Goal: Task Accomplishment & Management: Complete application form

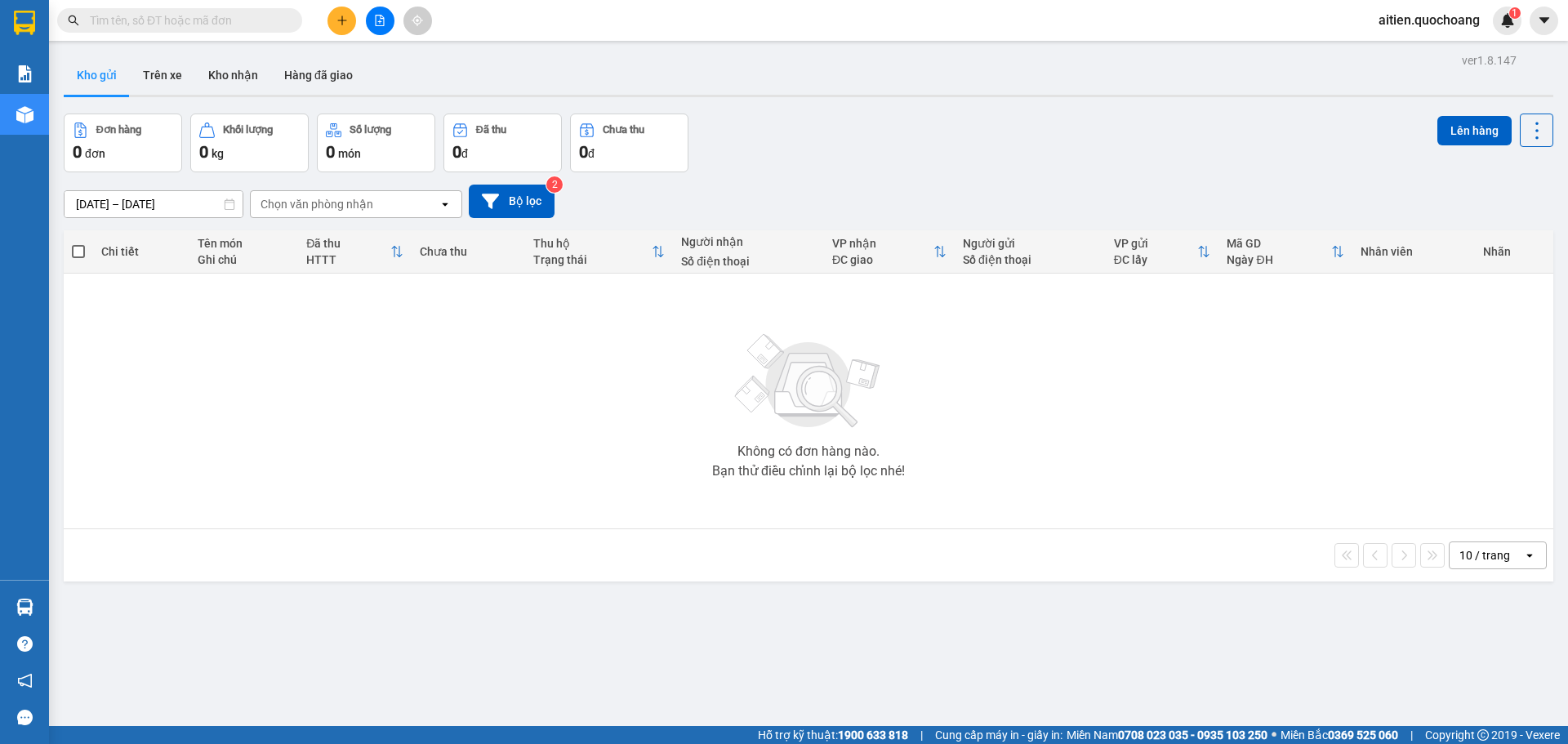
click at [334, 21] on button at bounding box center [341, 21] width 29 height 29
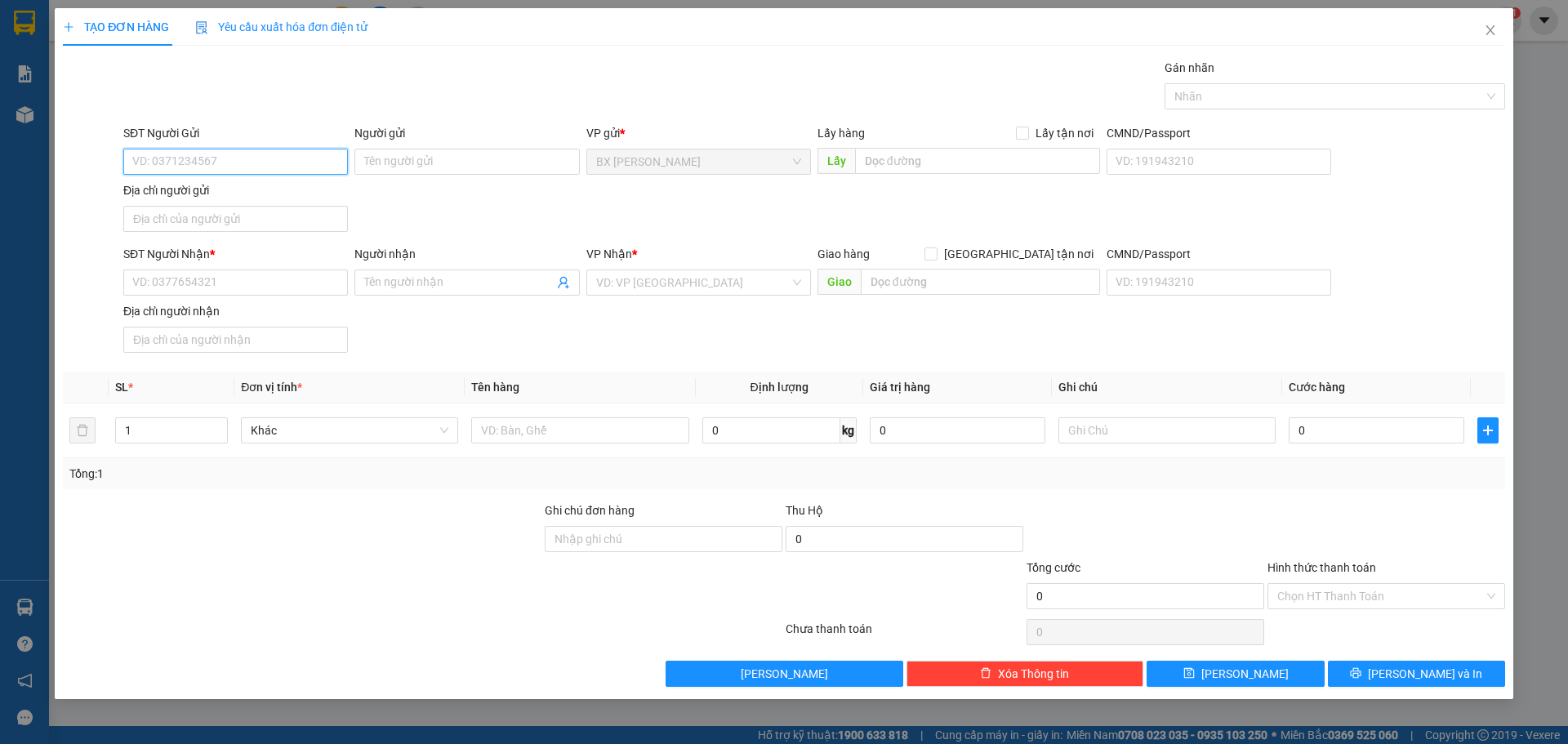
click at [249, 165] on input "SĐT Người Gửi" at bounding box center [235, 161] width 224 height 26
type input "0364088098"
click at [292, 199] on div "0364088098 - [PERSON_NAME]" at bounding box center [235, 194] width 205 height 18
type input "[PERSON_NAME]"
type input "0364088098"
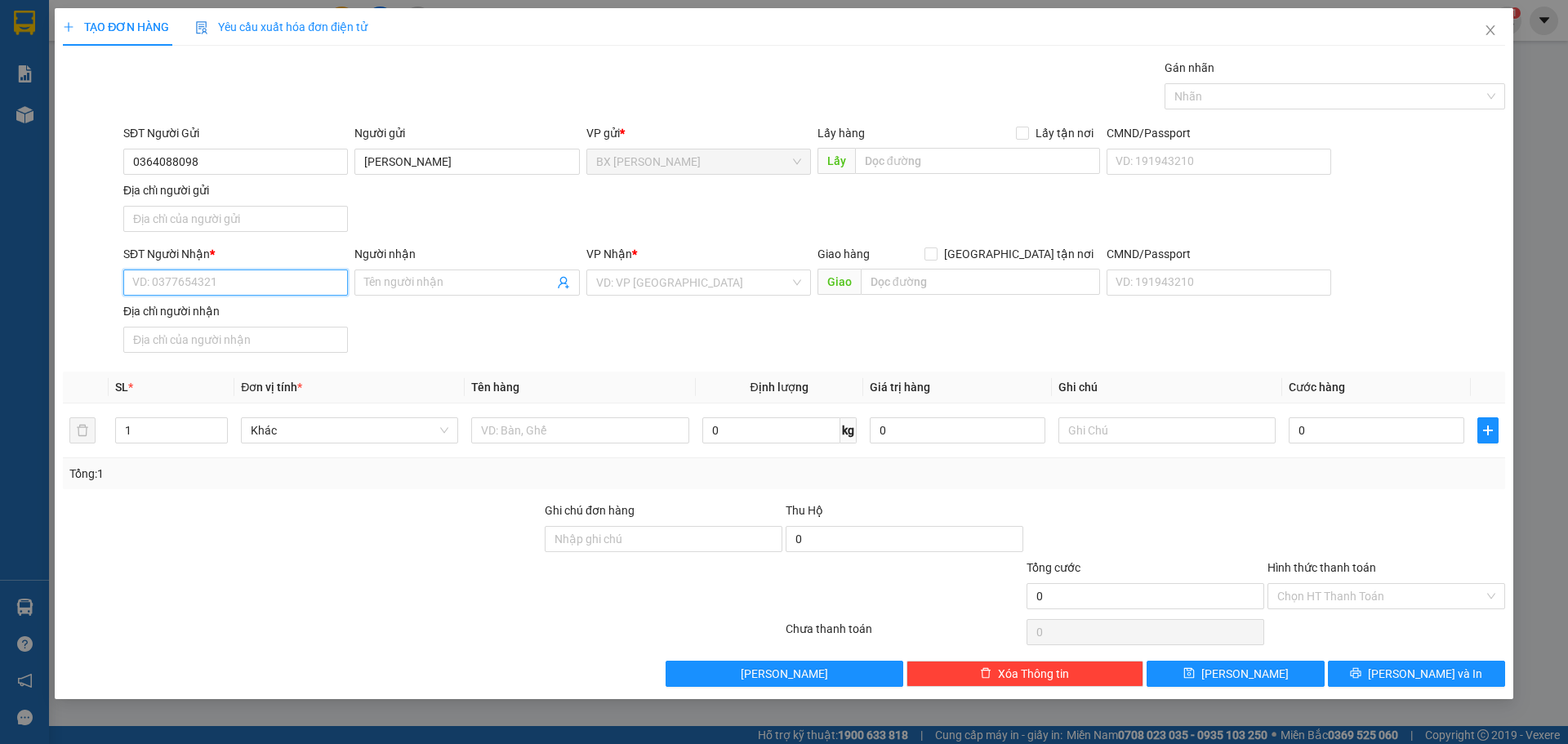
click at [223, 283] on input "SĐT Người Nhận *" at bounding box center [235, 282] width 224 height 26
type input "0932852862"
click at [222, 315] on div "0932852862 - DUY" at bounding box center [235, 315] width 205 height 18
type input "DUY"
type input "0932852862"
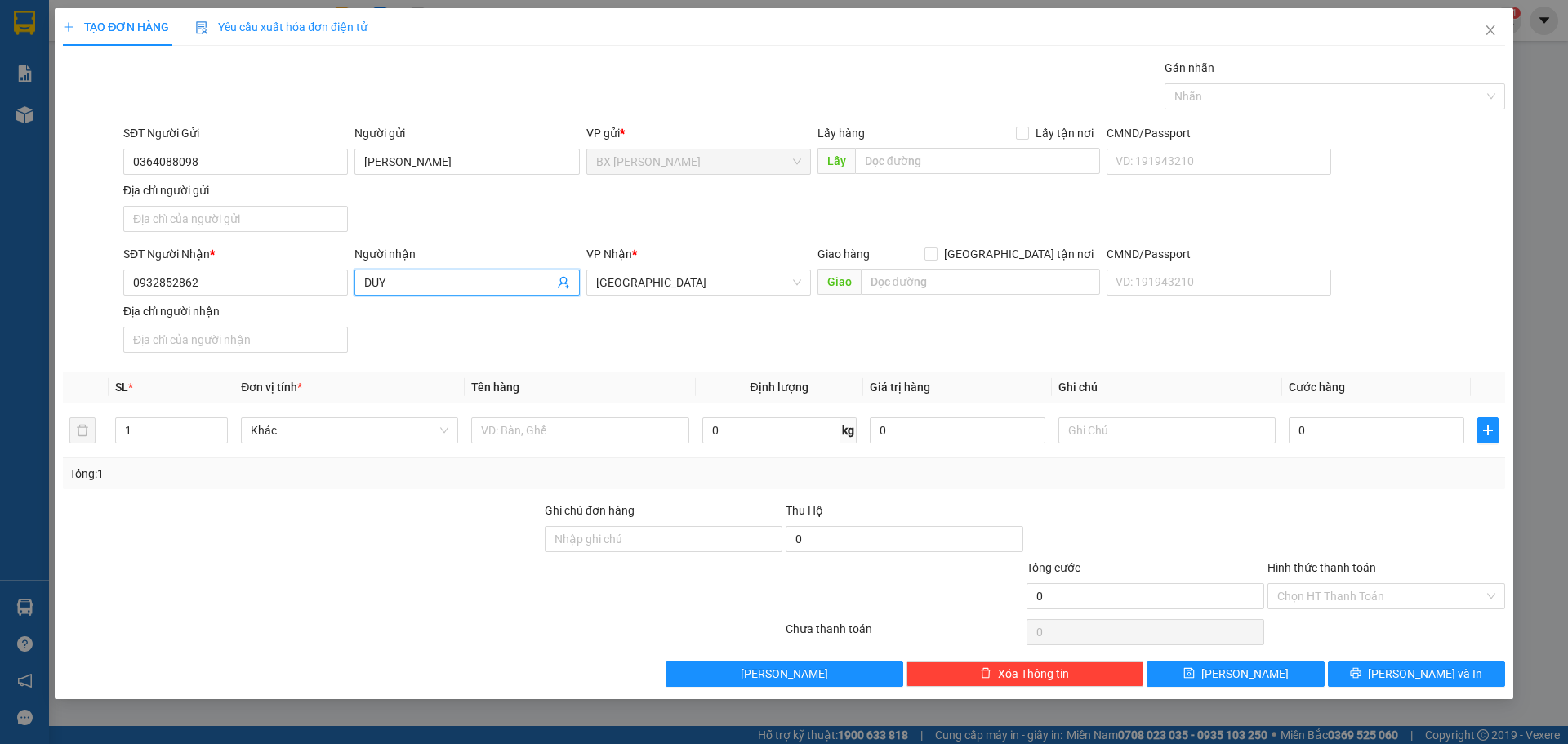
click at [422, 282] on input "DUY" at bounding box center [458, 283] width 189 height 18
click at [359, 276] on span "DUY" at bounding box center [466, 282] width 224 height 26
drag, startPoint x: 358, startPoint y: 283, endPoint x: 382, endPoint y: 274, distance: 25.6
click at [358, 282] on span "DUY" at bounding box center [466, 282] width 224 height 26
click at [394, 283] on input "DUY" at bounding box center [458, 283] width 189 height 18
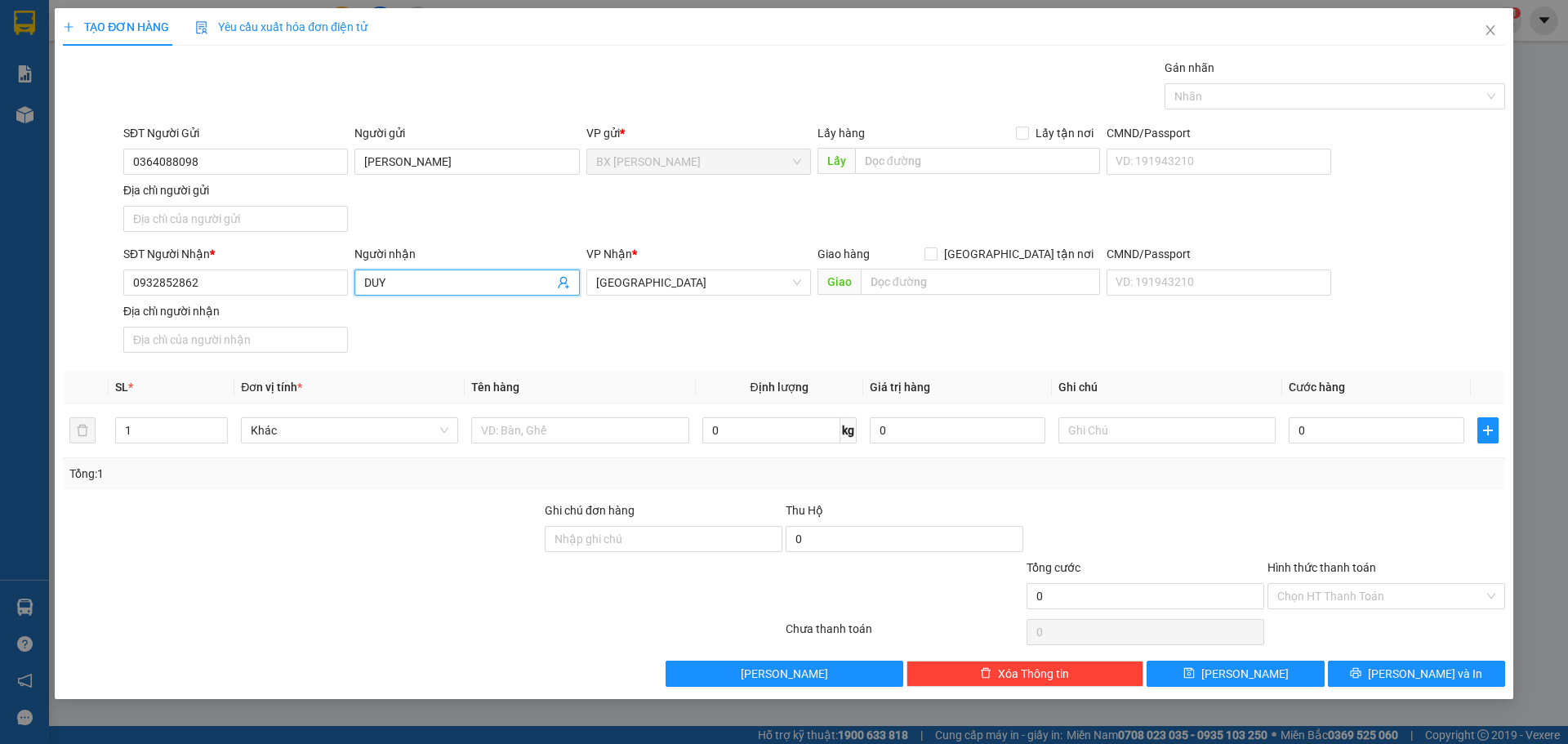
click at [359, 280] on span "DUY" at bounding box center [466, 282] width 224 height 26
click at [357, 275] on span "DUY" at bounding box center [466, 282] width 224 height 26
click at [358, 277] on span "DUY" at bounding box center [466, 282] width 224 height 26
type input "D"
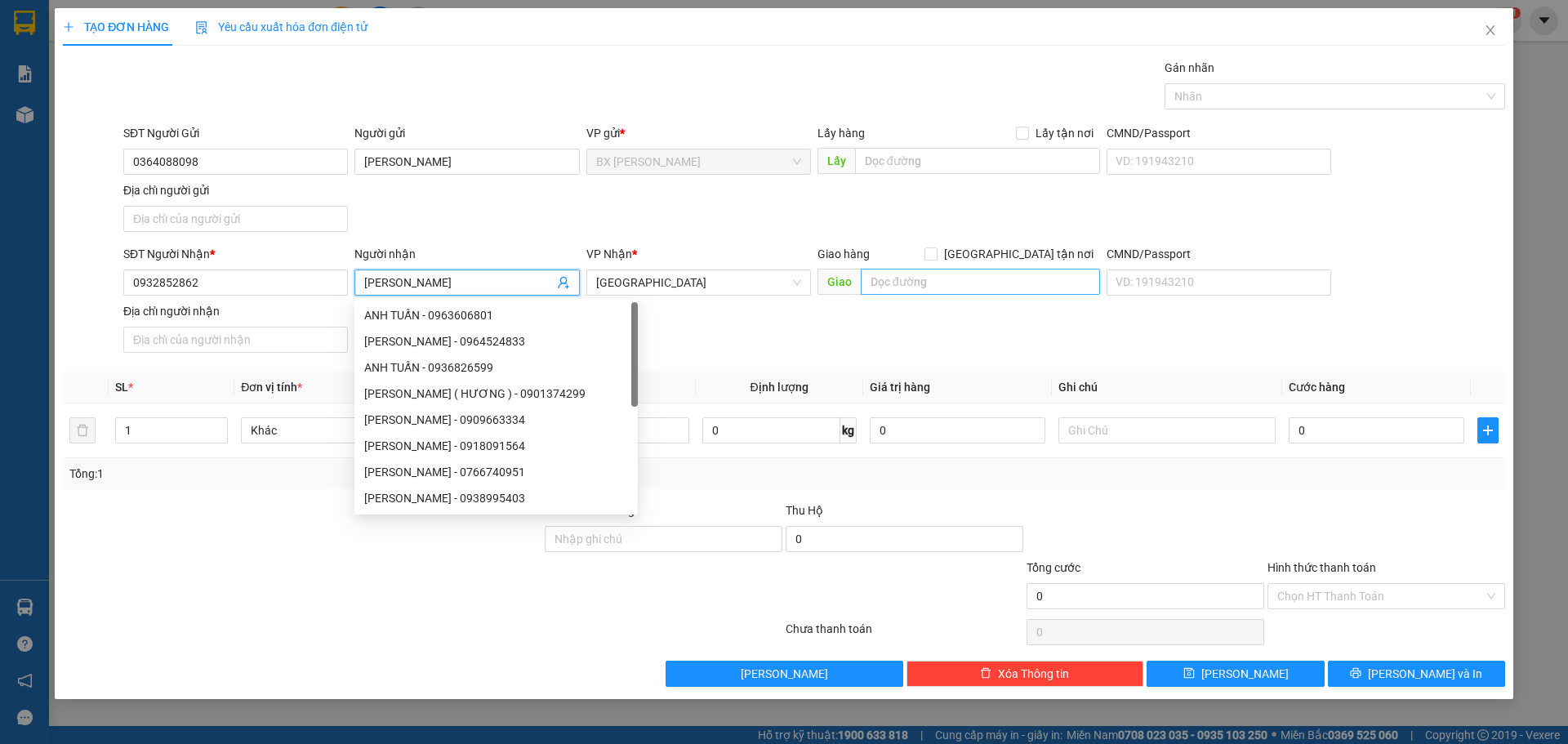
type input "[PERSON_NAME]"
click at [911, 276] on input "text" at bounding box center [981, 281] width 240 height 26
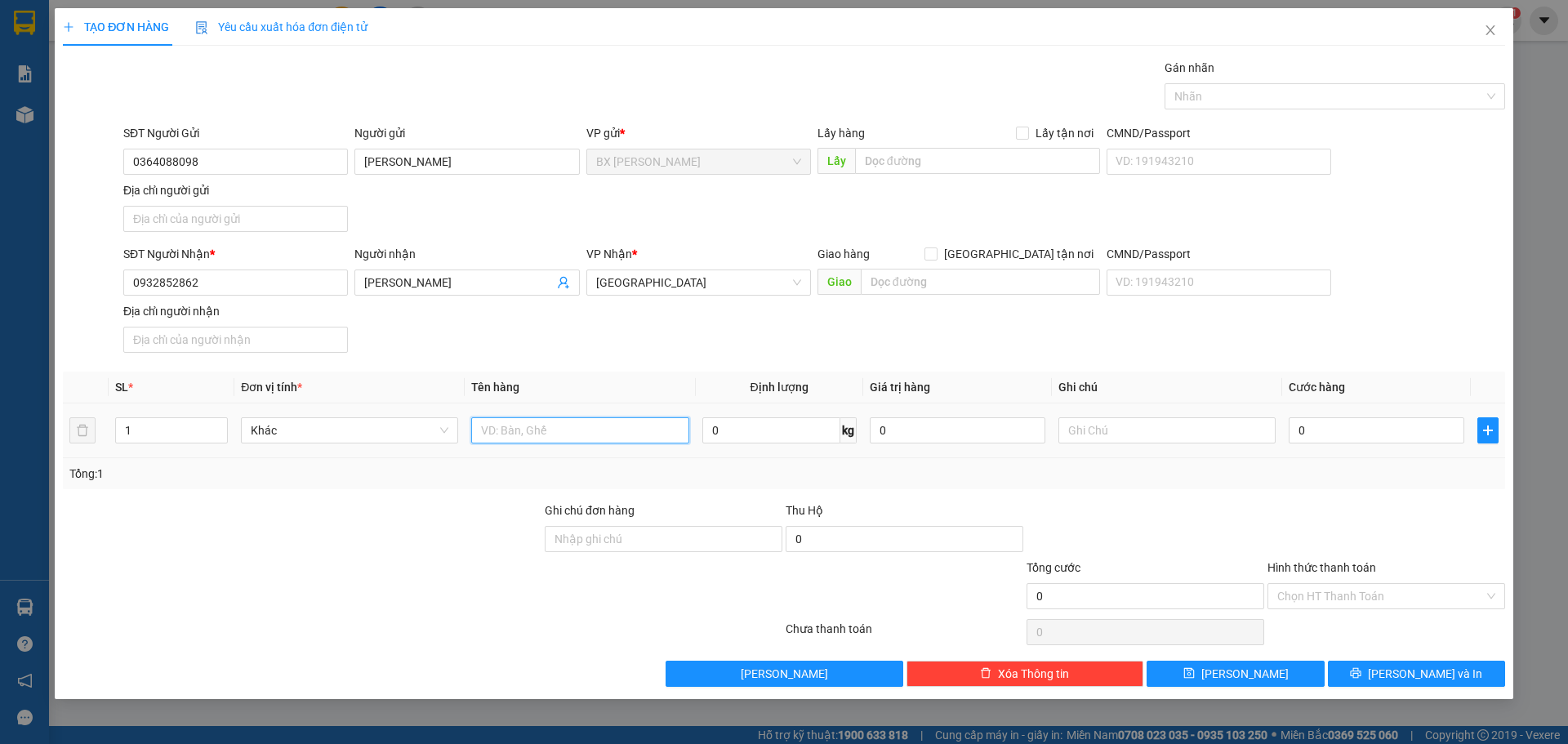
click at [542, 435] on input "text" at bounding box center [579, 430] width 217 height 26
type input "XE MÁY +CHÌA KHÓA"
click at [1102, 431] on input "text" at bounding box center [1167, 430] width 217 height 26
type input "66-K6 6293"
click at [1391, 417] on div "0" at bounding box center [1376, 430] width 175 height 33
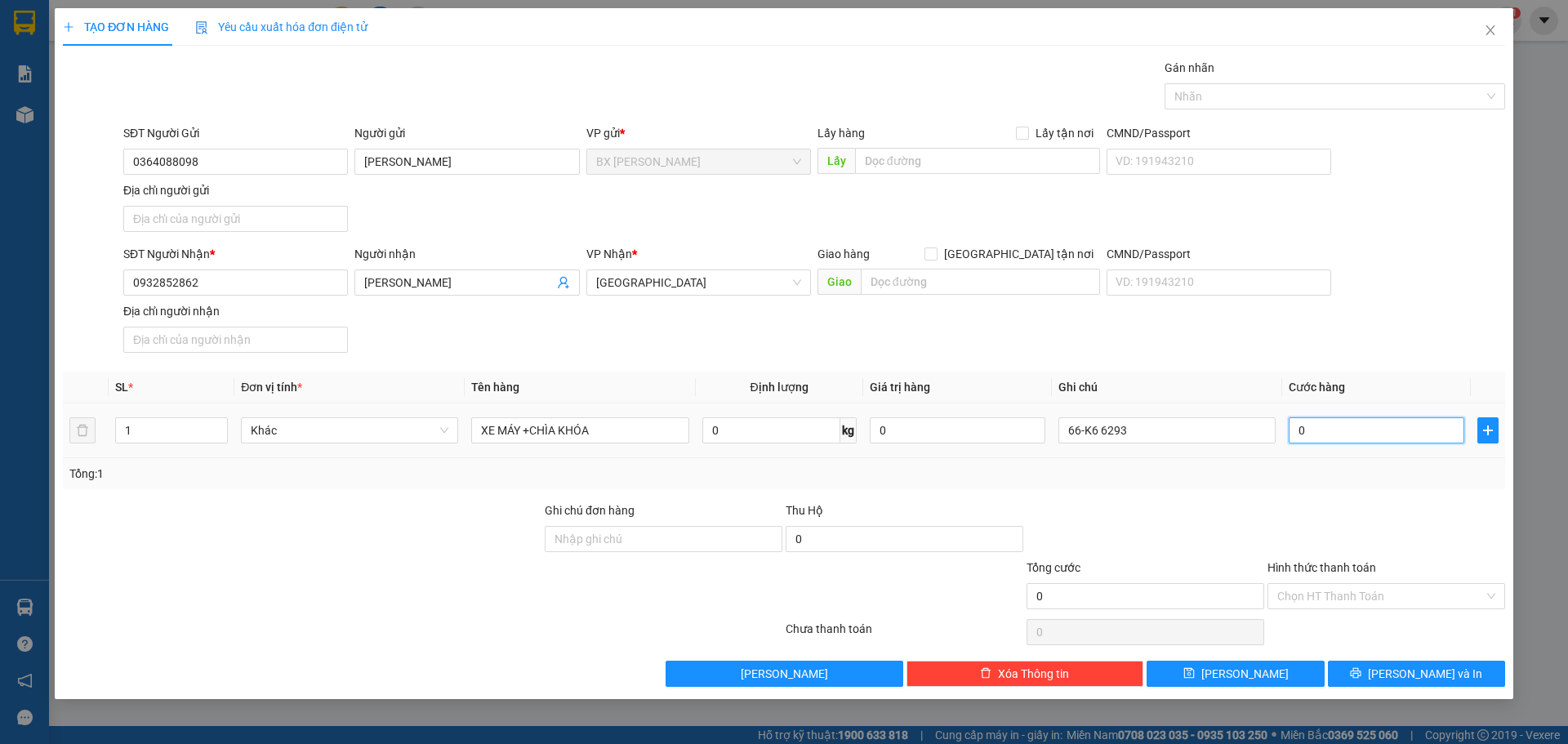
click at [1396, 424] on input "0" at bounding box center [1376, 430] width 175 height 26
type input "3"
type input "30"
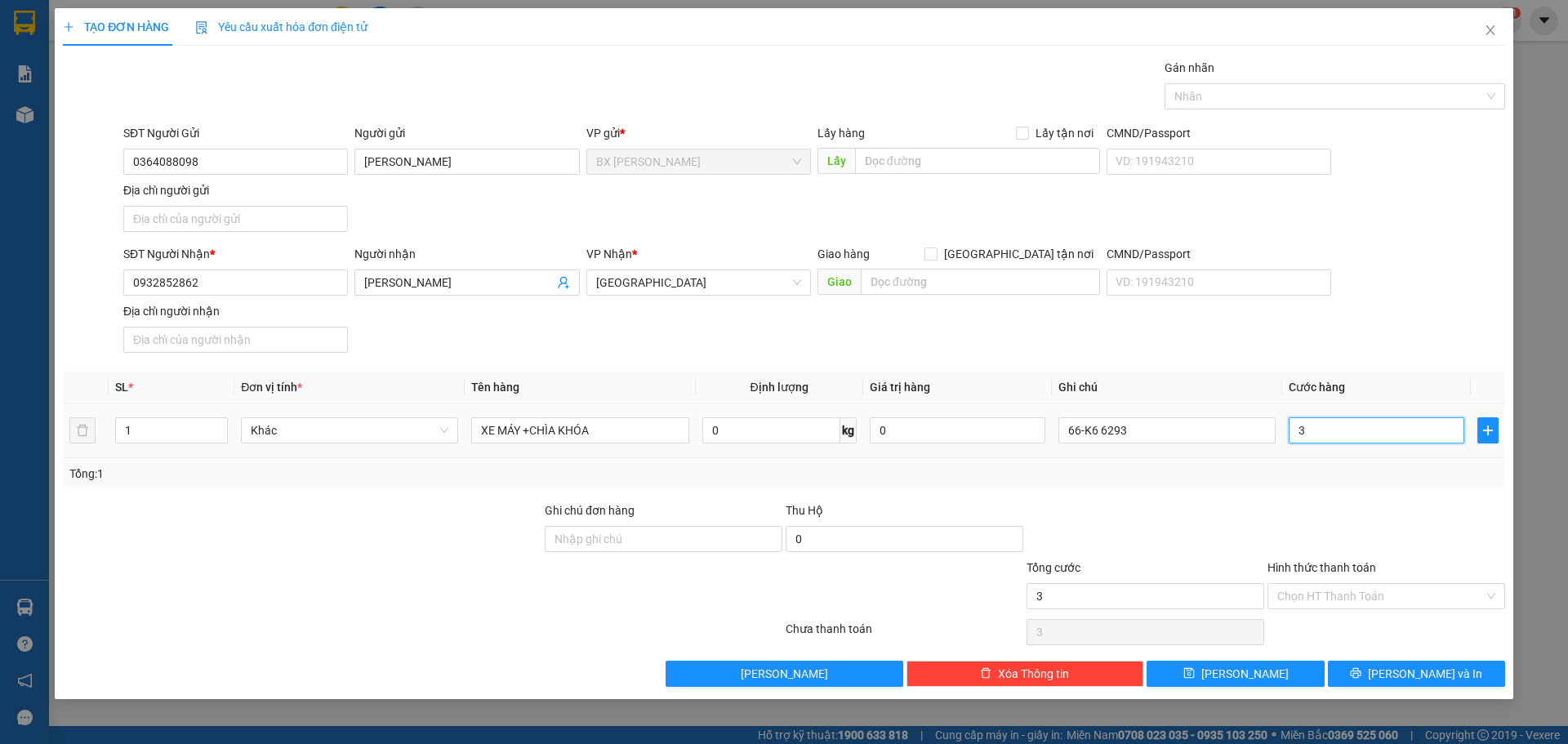
type input "30"
type input "300"
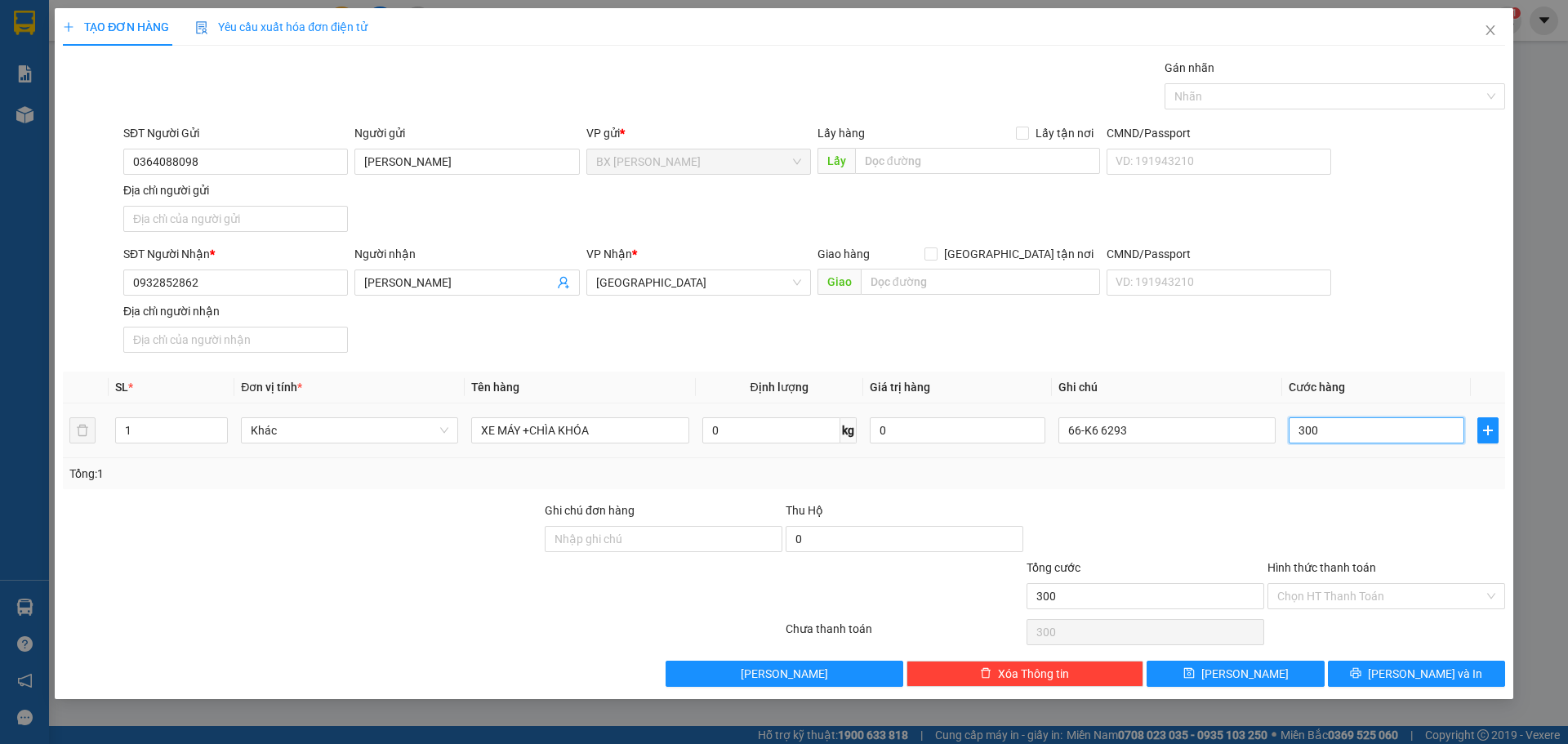
type input "3.000"
type input "30.000"
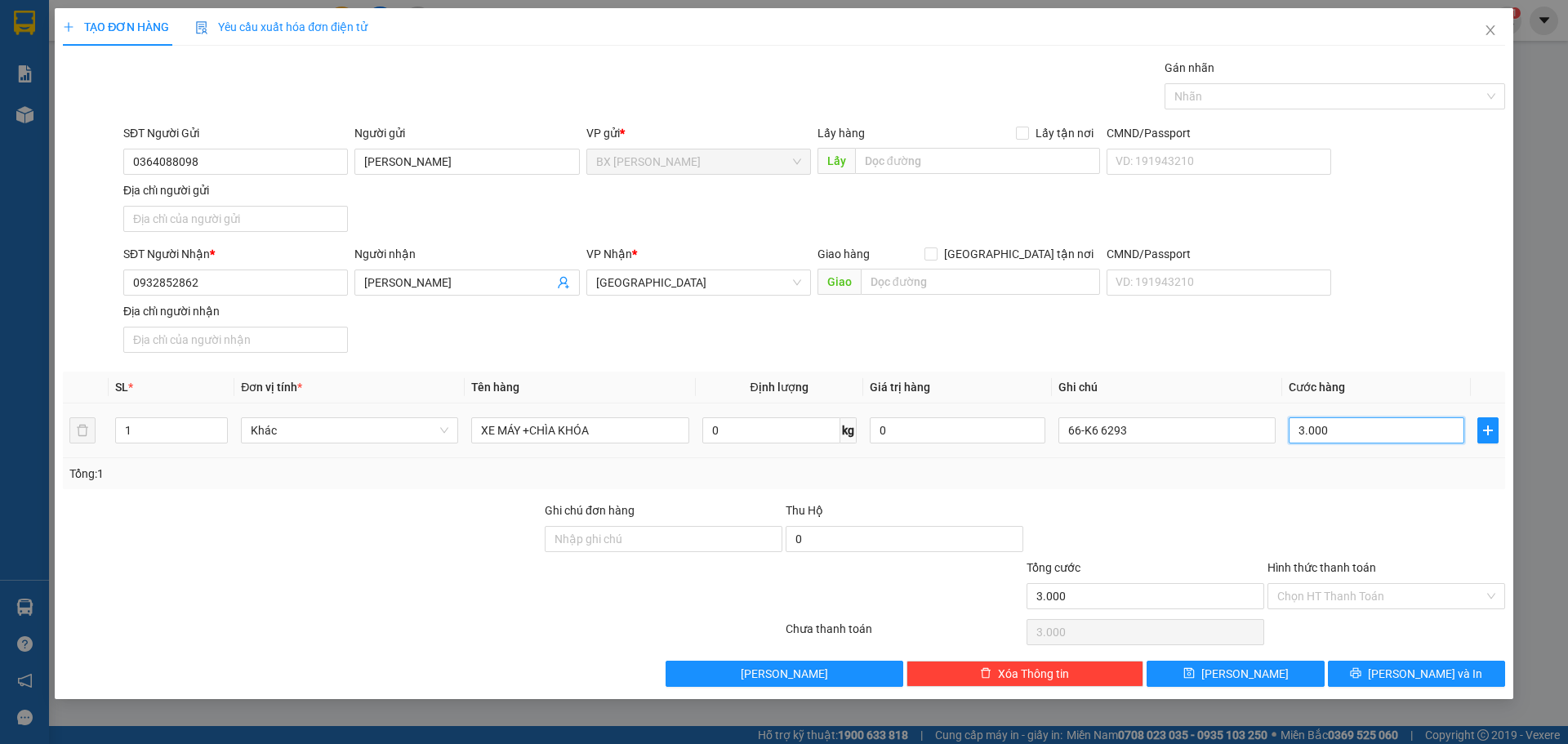
type input "30.000"
type input "300.000"
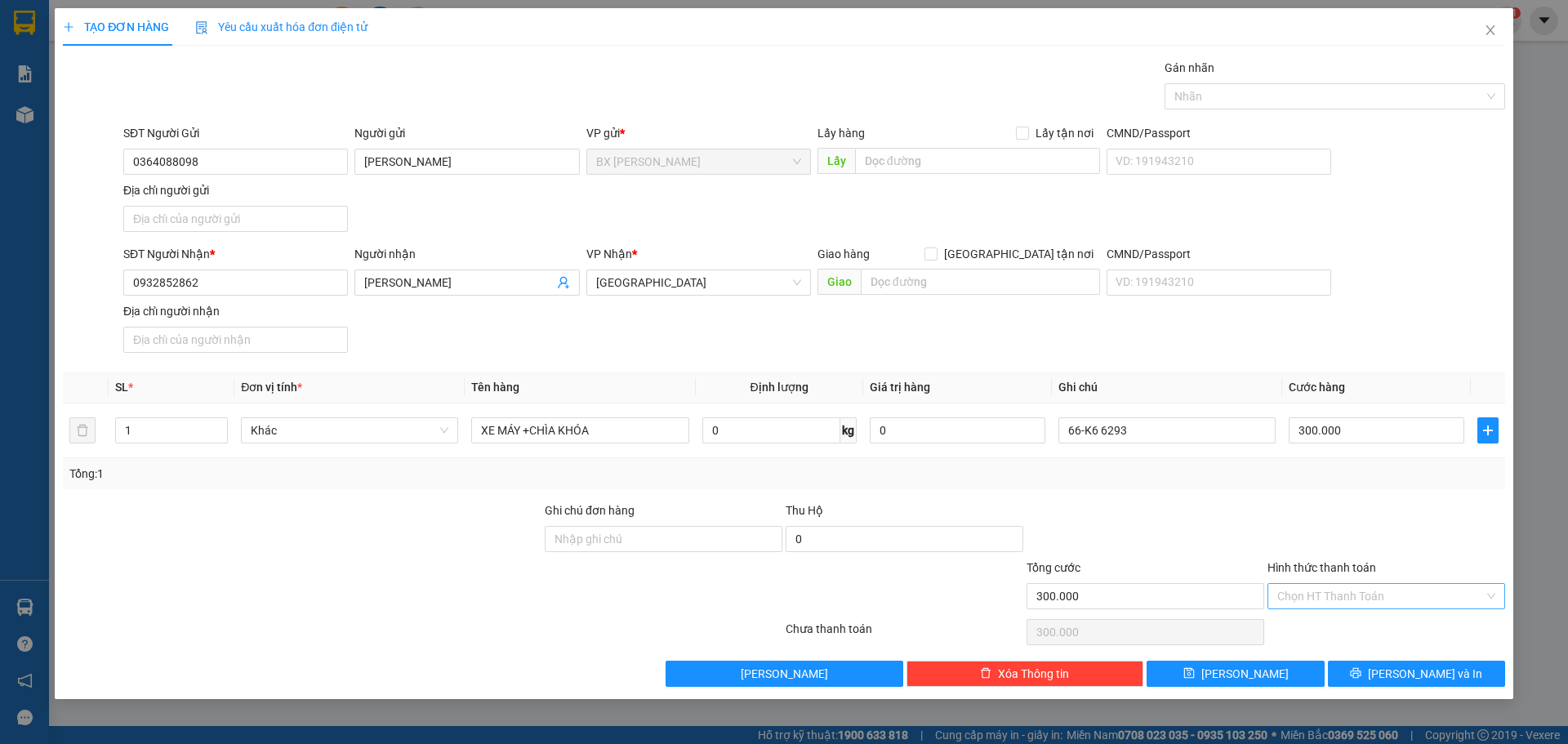
click at [1401, 598] on input "Hình thức thanh toán" at bounding box center [1379, 596] width 207 height 24
click at [1353, 624] on div "Tại văn phòng" at bounding box center [1386, 629] width 218 height 18
type input "0"
drag, startPoint x: 1430, startPoint y: 673, endPoint x: 1428, endPoint y: 655, distance: 18.1
click at [1429, 670] on span "[PERSON_NAME] và In" at bounding box center [1425, 673] width 114 height 18
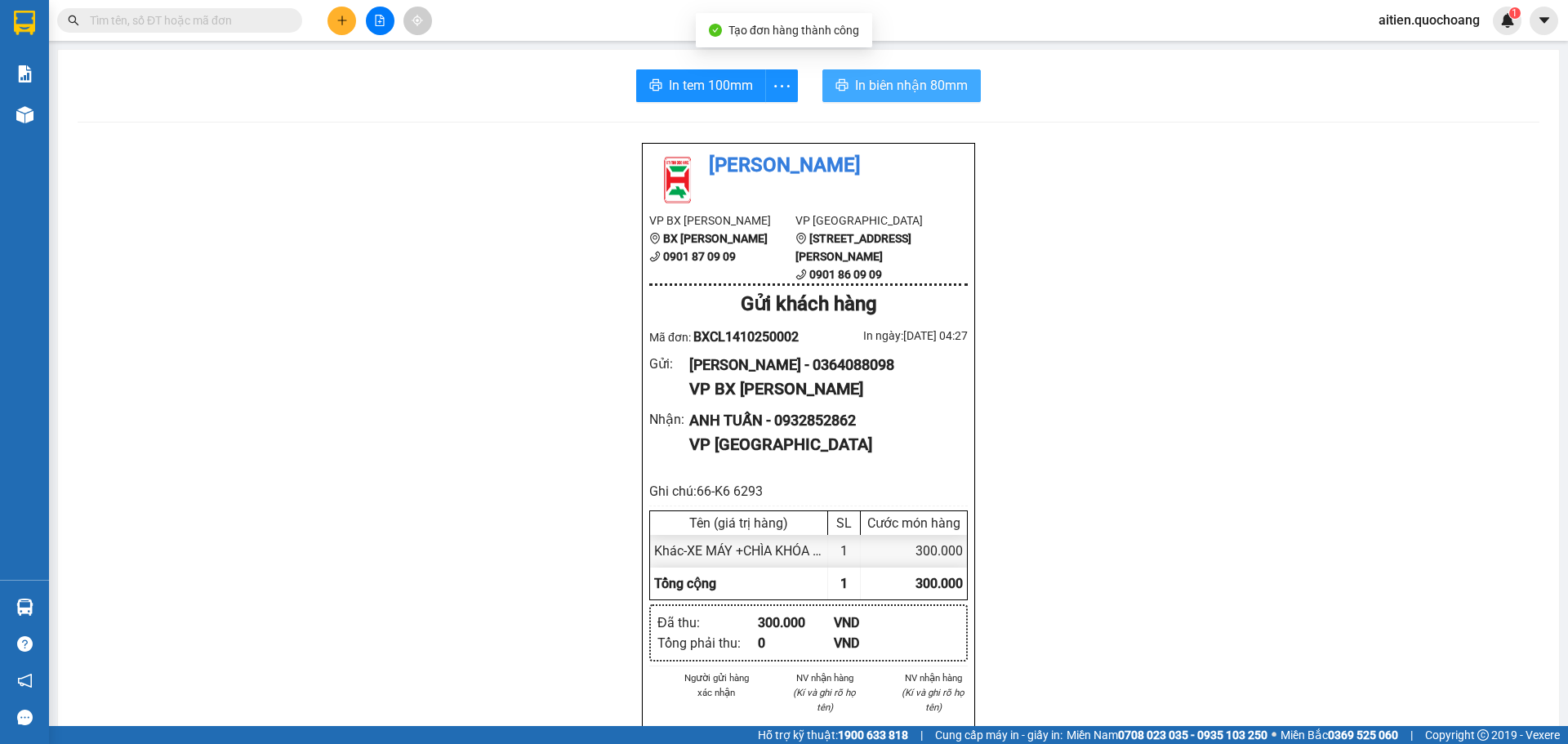
click at [903, 83] on span "In biên nhận 80mm" at bounding box center [911, 85] width 113 height 21
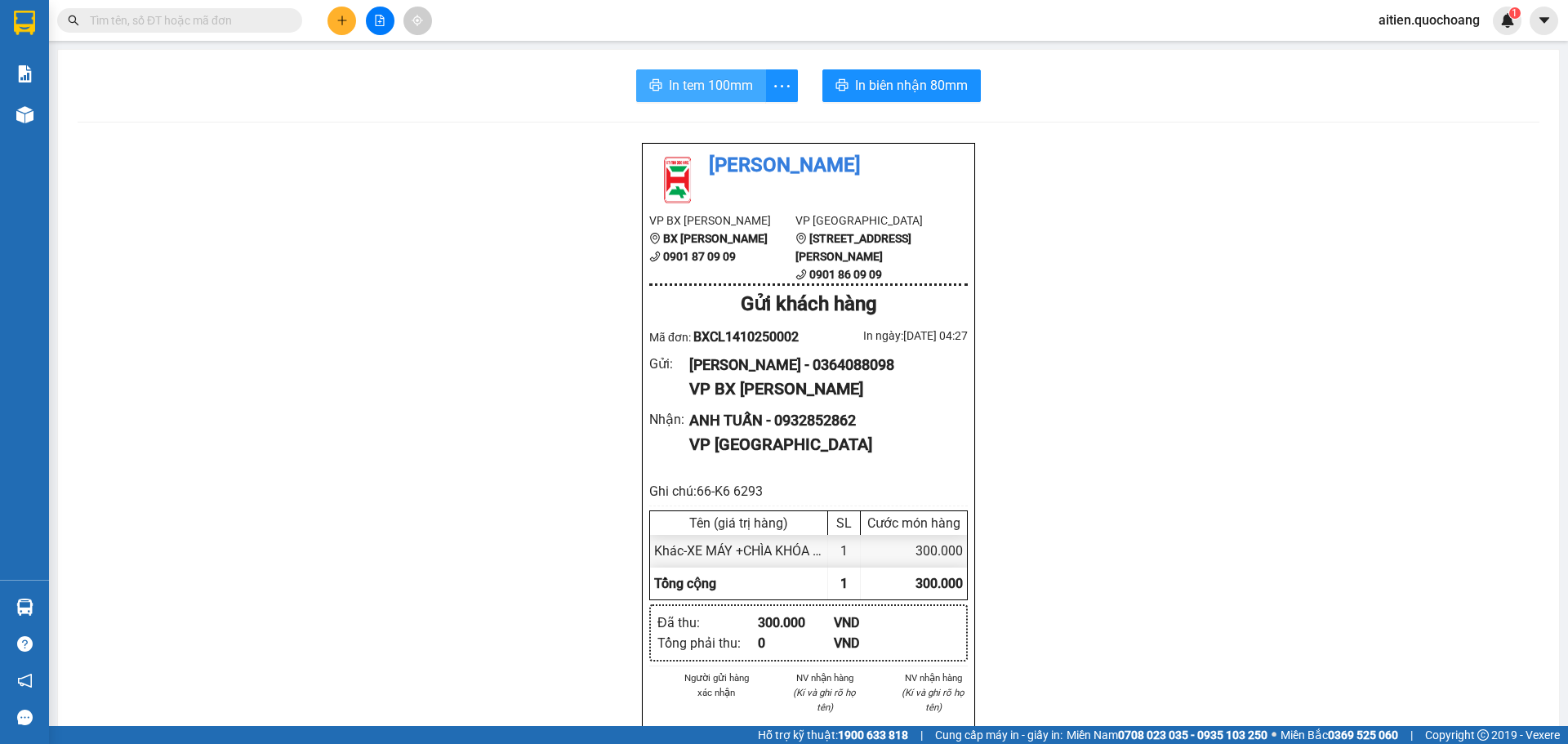
click at [732, 91] on span "In tem 100mm" at bounding box center [711, 85] width 84 height 21
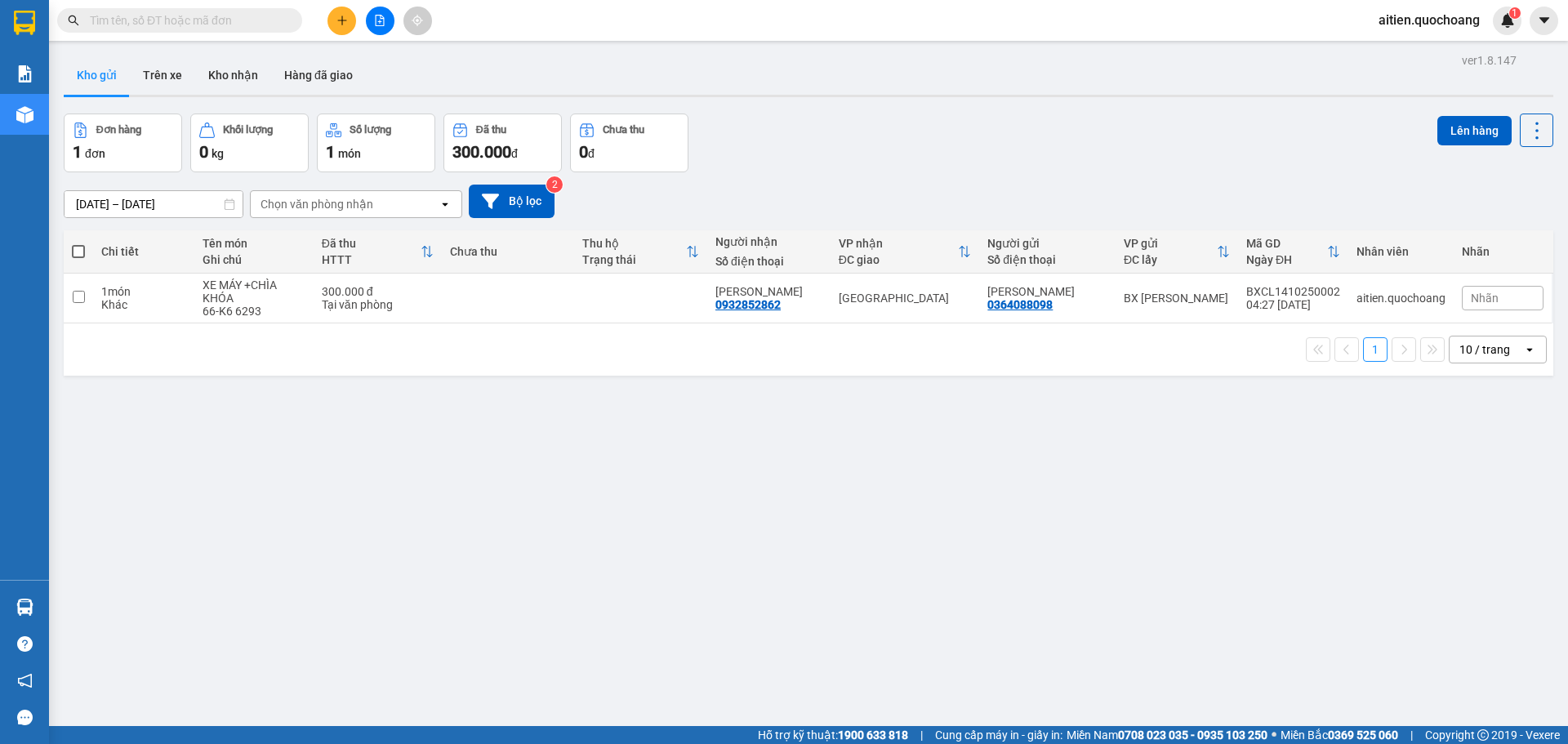
click at [76, 249] on span at bounding box center [78, 251] width 13 height 13
click at [79, 243] on input "checkbox" at bounding box center [79, 243] width 0 height 0
checkbox input "true"
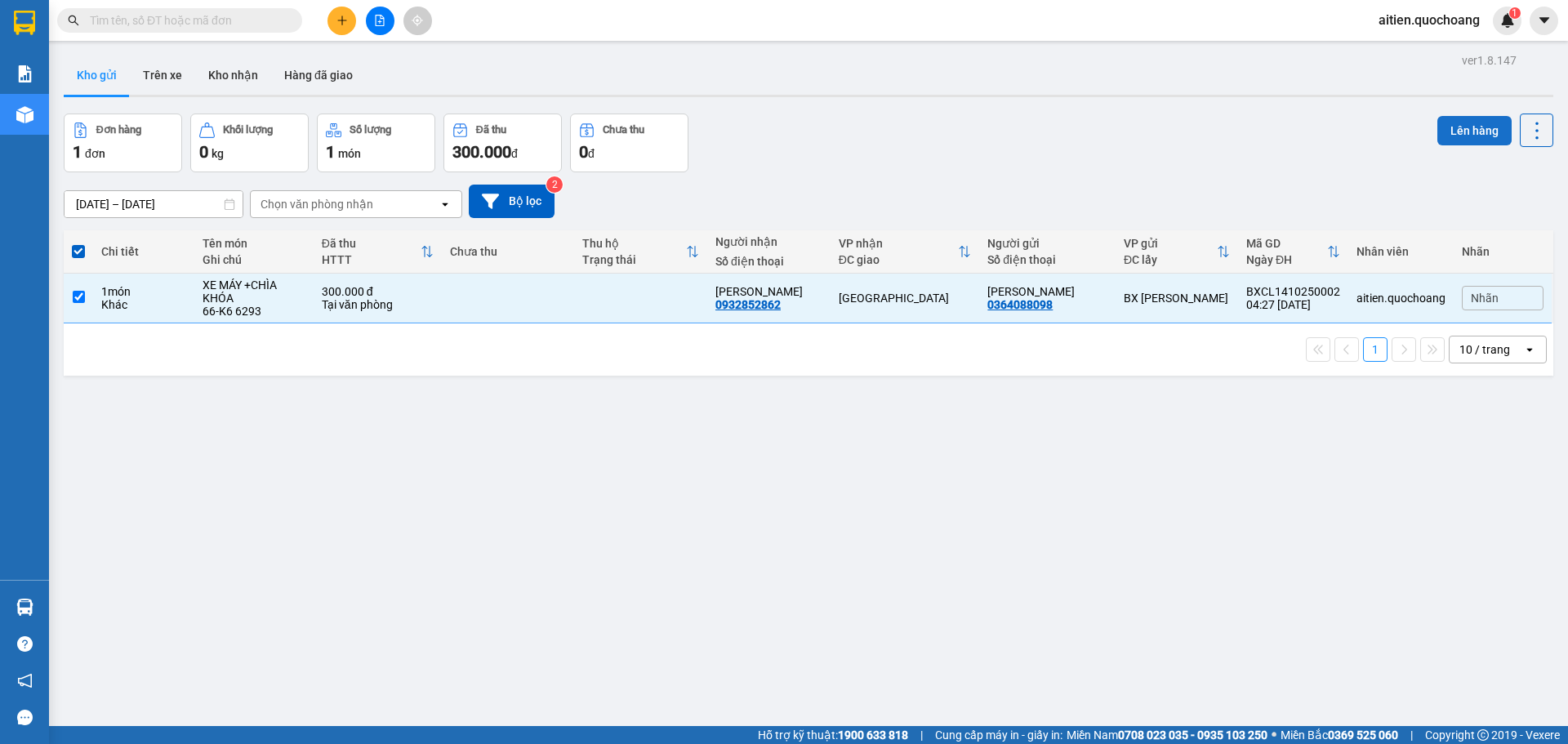
click at [1471, 132] on button "Lên hàng" at bounding box center [1473, 131] width 74 height 30
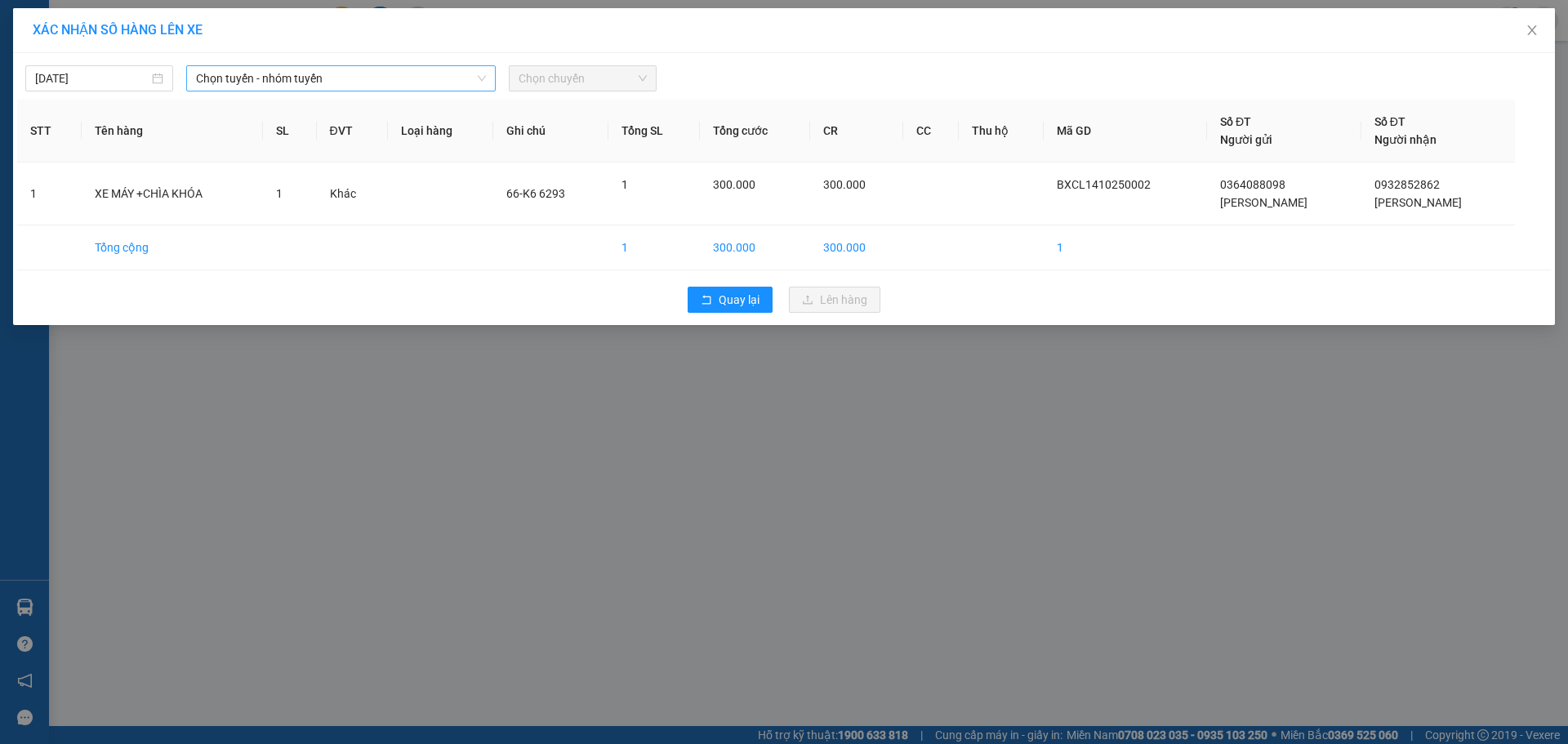
click at [479, 81] on icon "down" at bounding box center [481, 78] width 10 height 10
click at [481, 75] on icon "down" at bounding box center [481, 78] width 10 height 10
click at [481, 72] on span "Chọn tuyến - nhóm tuyến" at bounding box center [341, 78] width 290 height 24
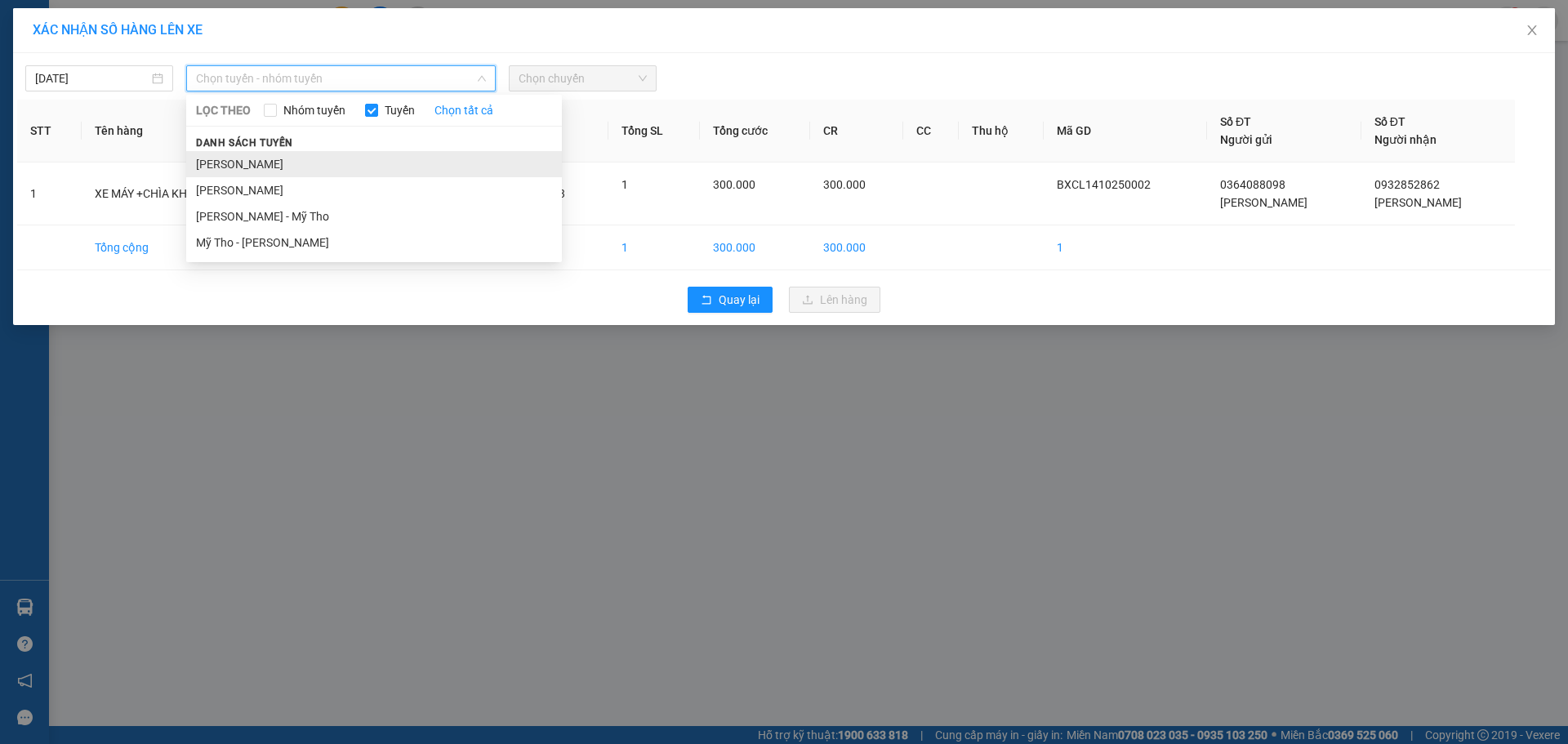
click at [354, 155] on li "Cao Lãnh - Hồ Chí Minh" at bounding box center [374, 164] width 375 height 26
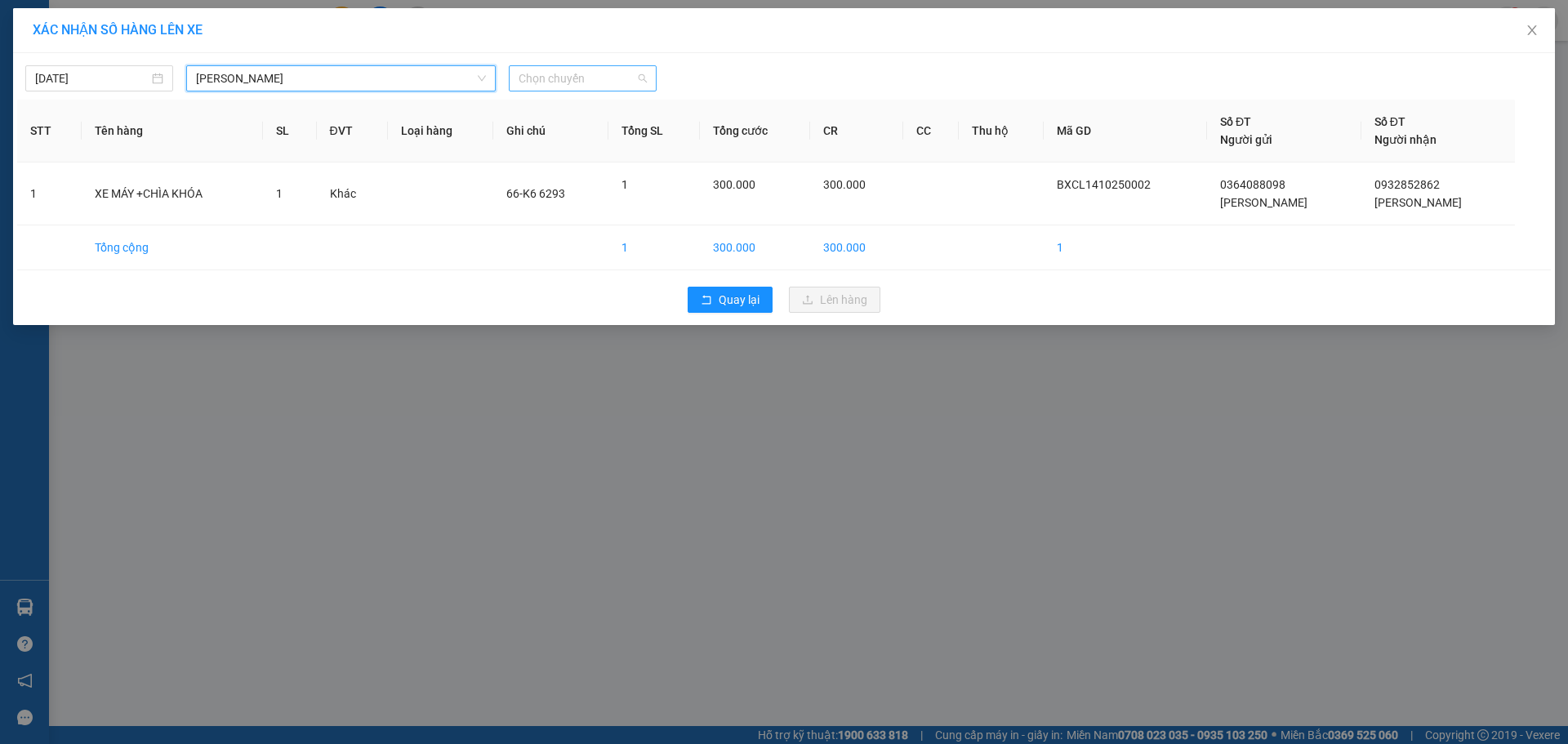
click at [599, 74] on span "Chọn chuyến" at bounding box center [582, 78] width 128 height 24
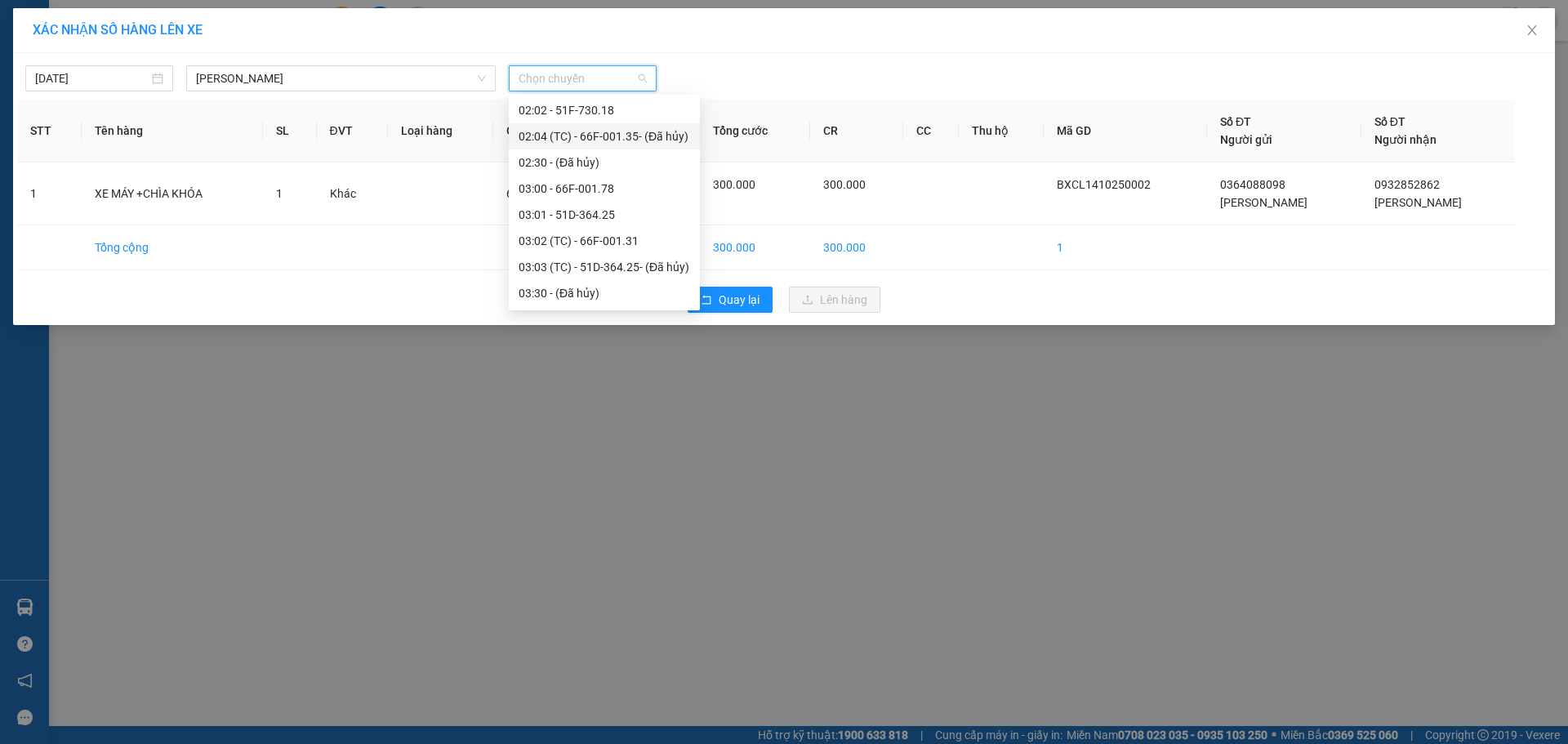
scroll to position [245, 0]
click at [579, 231] on div "05:00 - 66F-001.40" at bounding box center [604, 232] width 172 height 18
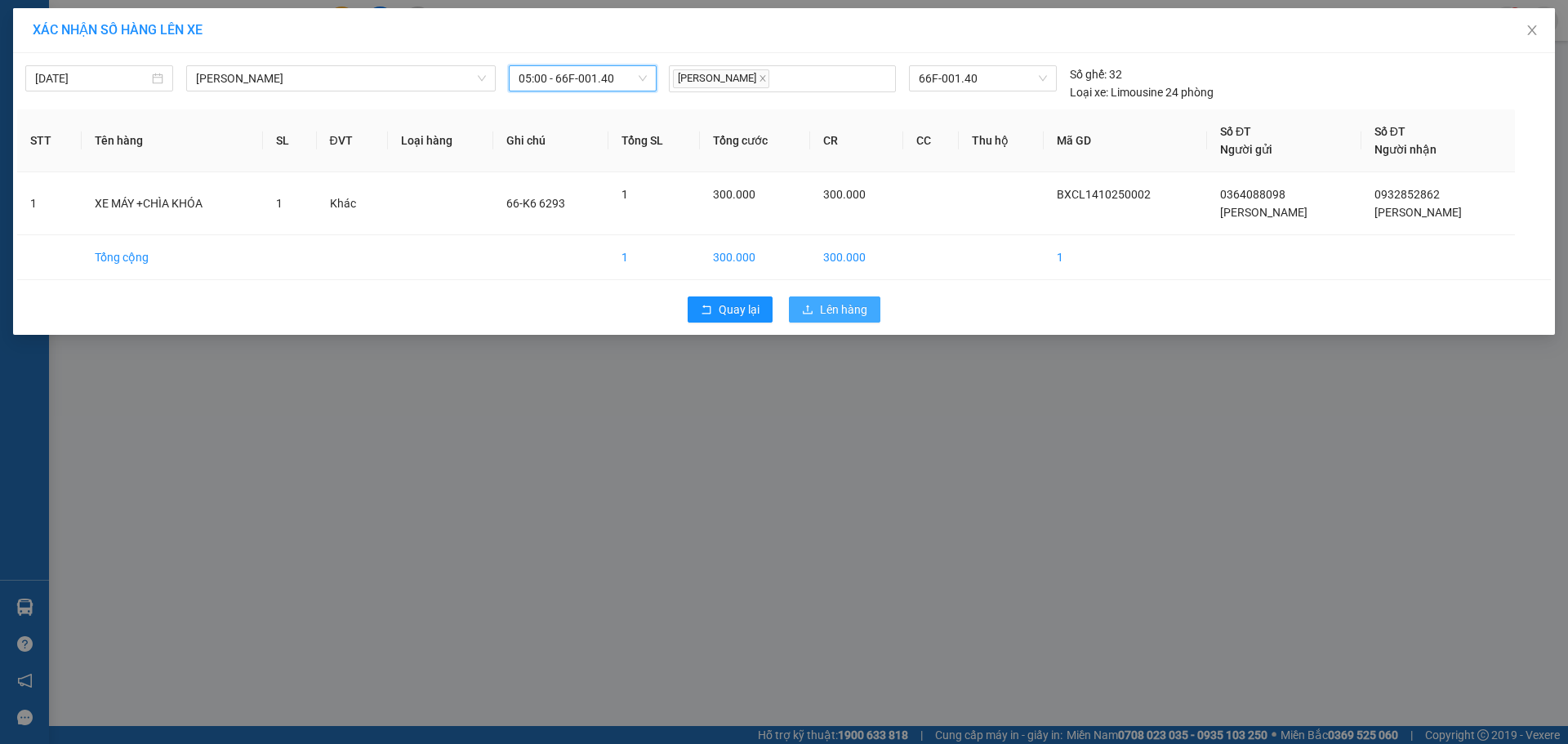
click at [839, 311] on span "Lên hàng" at bounding box center [843, 309] width 47 height 18
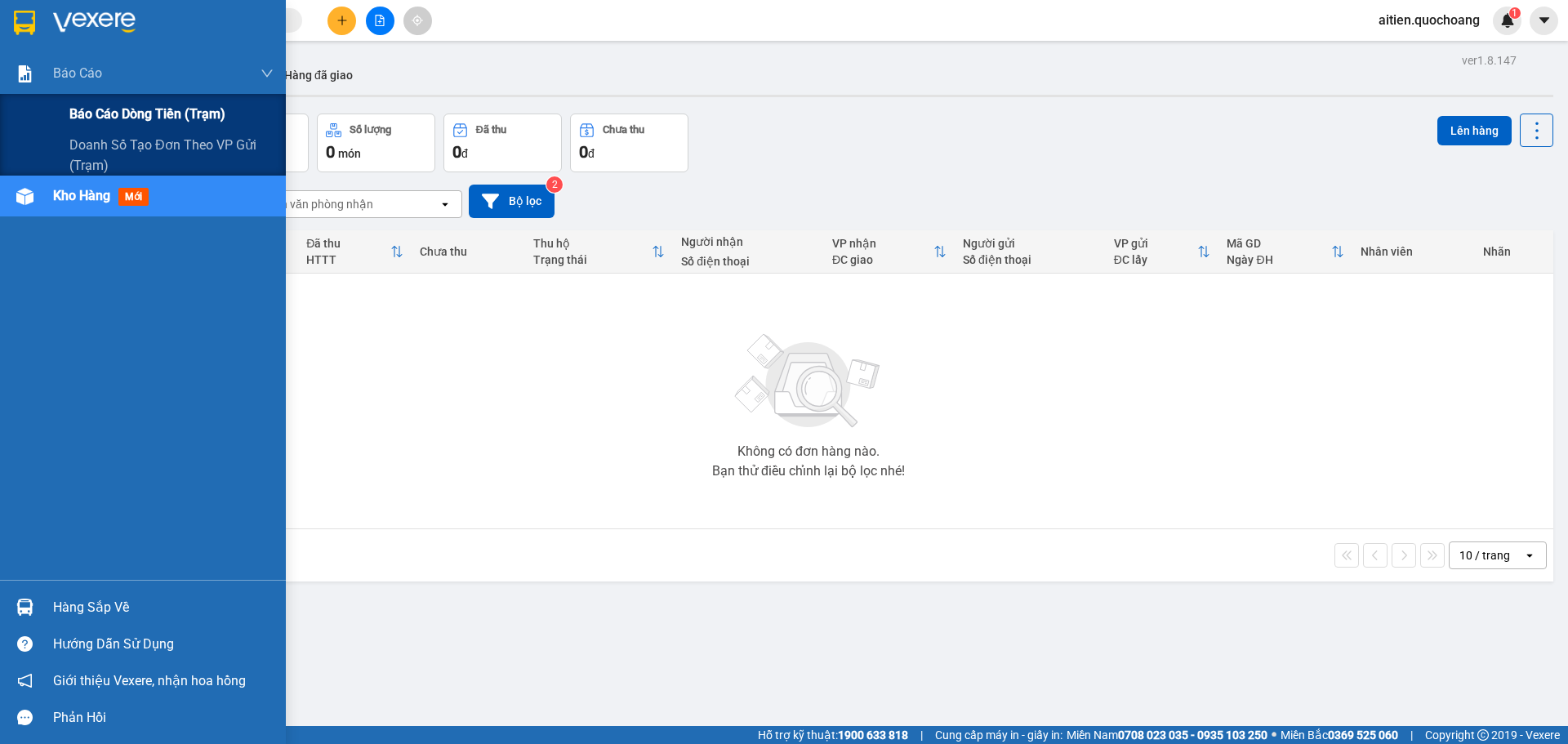
click at [180, 114] on span "Báo cáo dòng tiền (trạm)" at bounding box center [148, 114] width 156 height 21
